Goal: Information Seeking & Learning: Find specific page/section

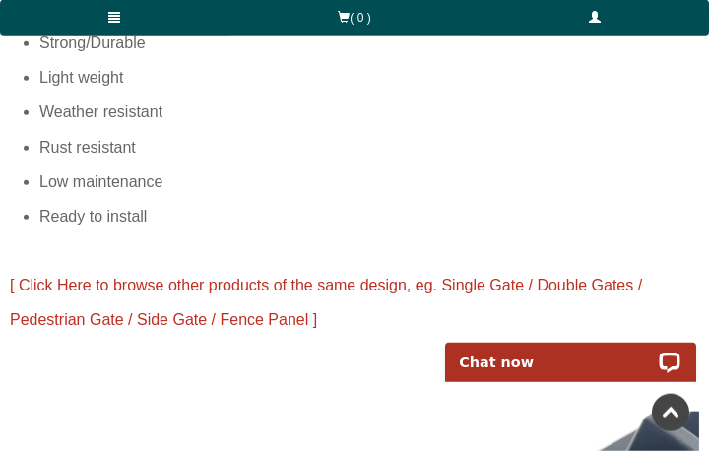
scroll to position [2556, 0]
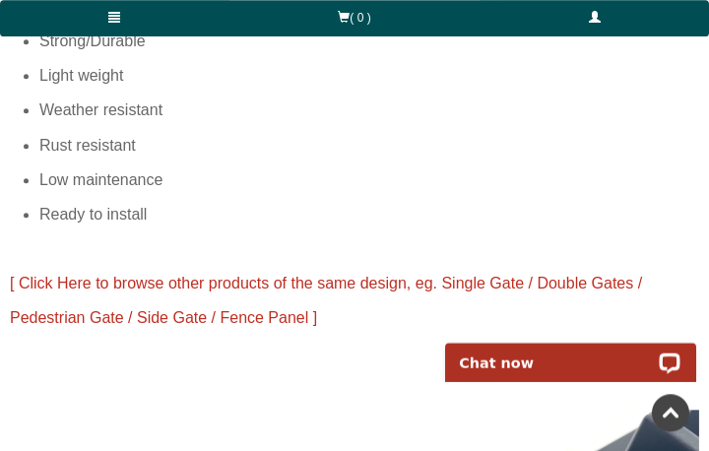
click at [64, 275] on span "[ Click Here to browse other products of the same design, eg. Single Gate / Dou…" at bounding box center [326, 300] width 632 height 51
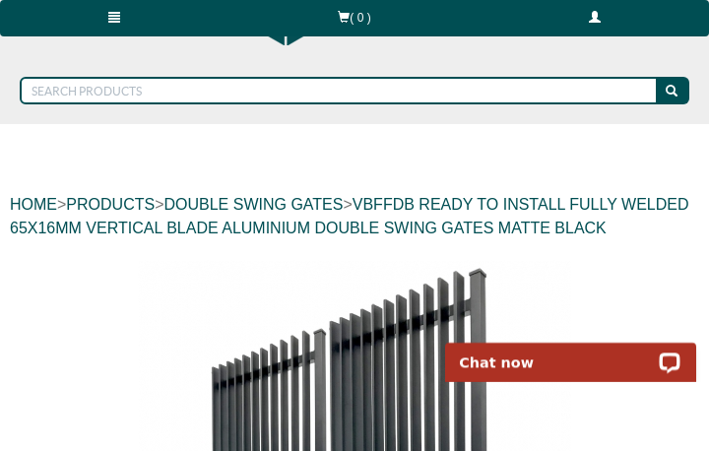
scroll to position [0, 0]
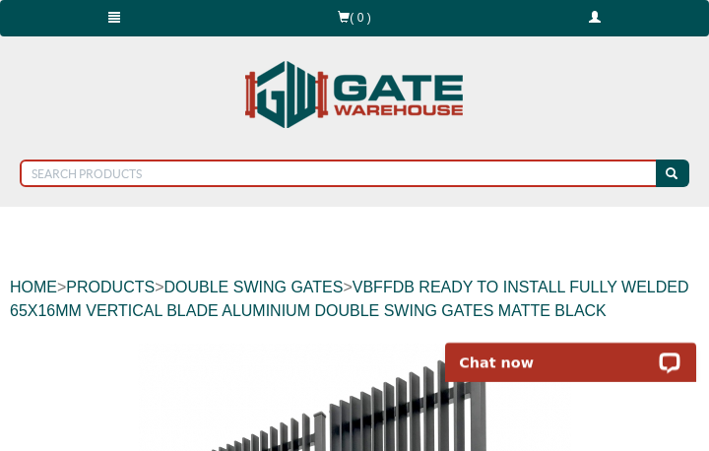
click at [46, 173] on input "text" at bounding box center [339, 174] width 639 height 28
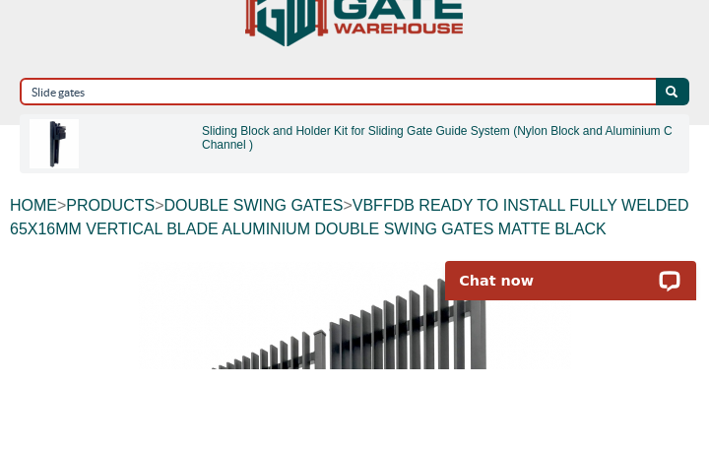
type input "Slide gates"
click at [673, 160] on button "submit" at bounding box center [672, 174] width 33 height 28
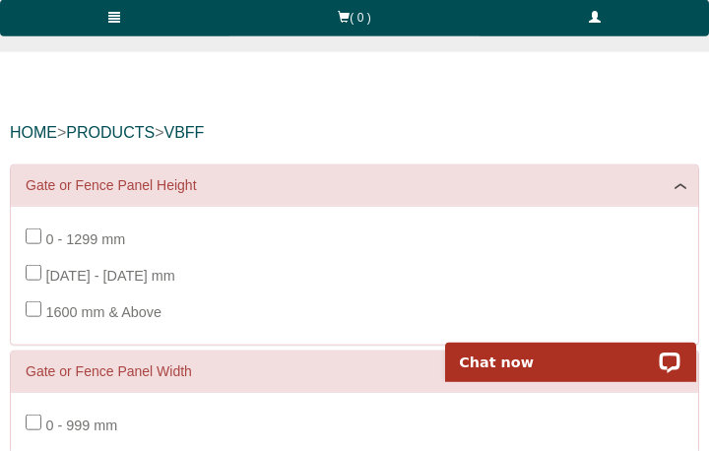
scroll to position [150, 0]
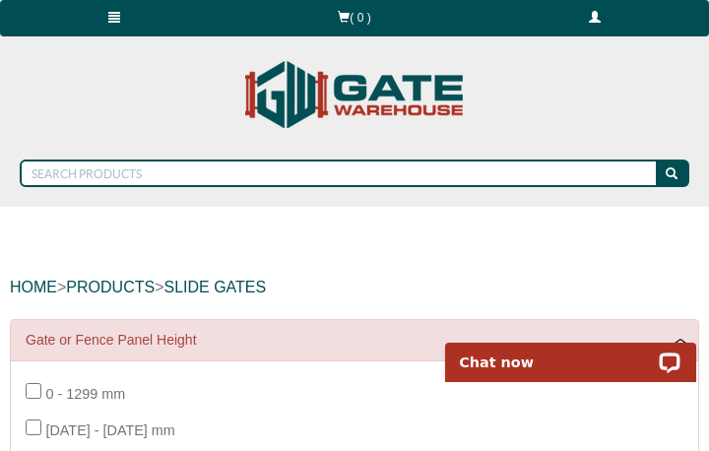
click at [670, 167] on span "submit" at bounding box center [672, 173] width 12 height 12
click at [670, 174] on span "submit" at bounding box center [672, 173] width 12 height 12
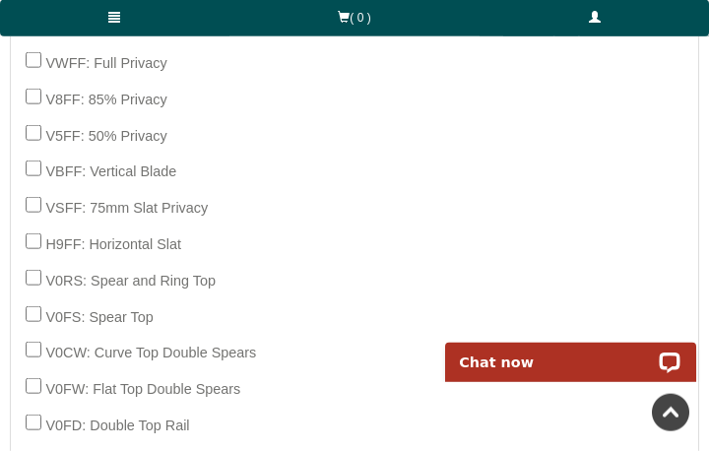
scroll to position [1290, 0]
